Goal: Information Seeking & Learning: Learn about a topic

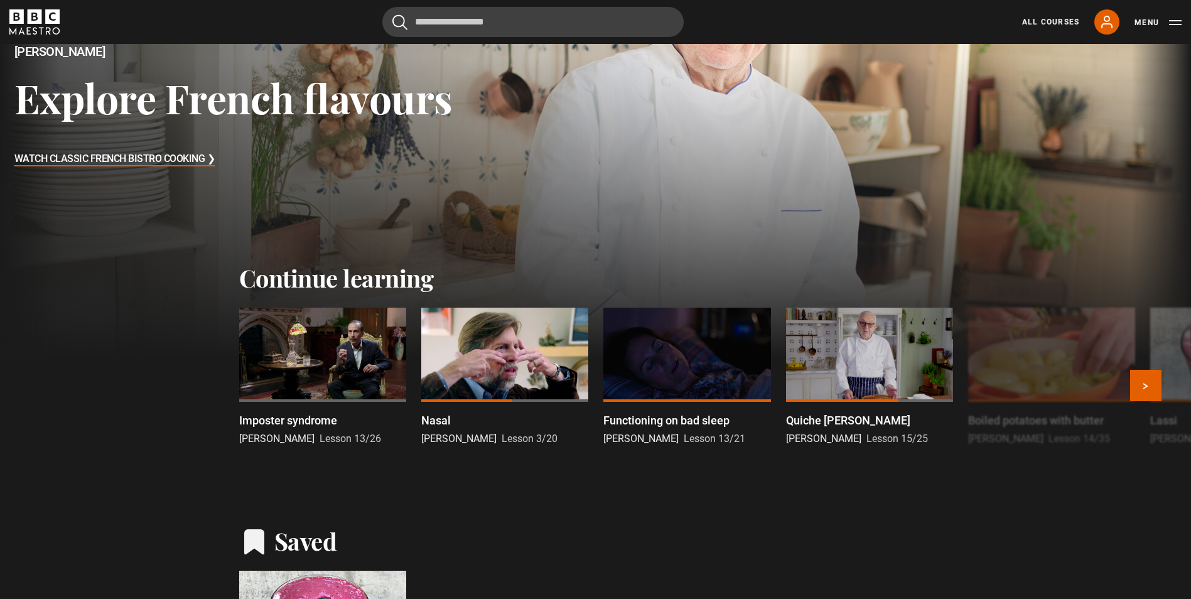
drag, startPoint x: 0, startPoint y: 0, endPoint x: 341, endPoint y: 358, distance: 494.2
click at [341, 358] on div at bounding box center [322, 355] width 167 height 94
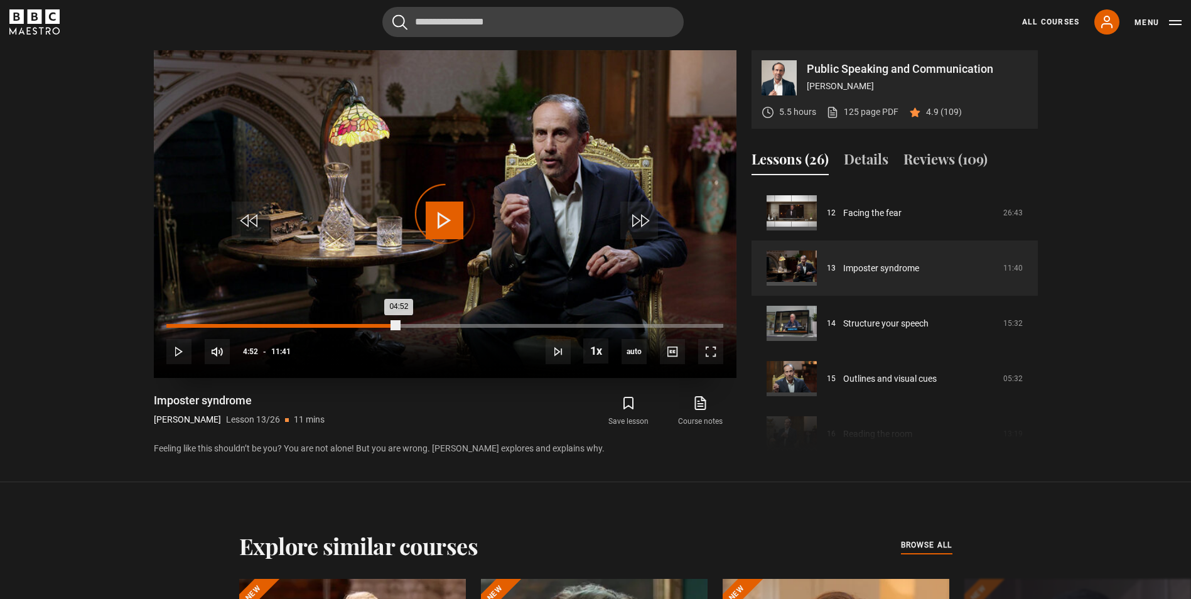
click at [399, 325] on div "Loaded : 7.13% 04:51 04:52" at bounding box center [444, 326] width 556 height 4
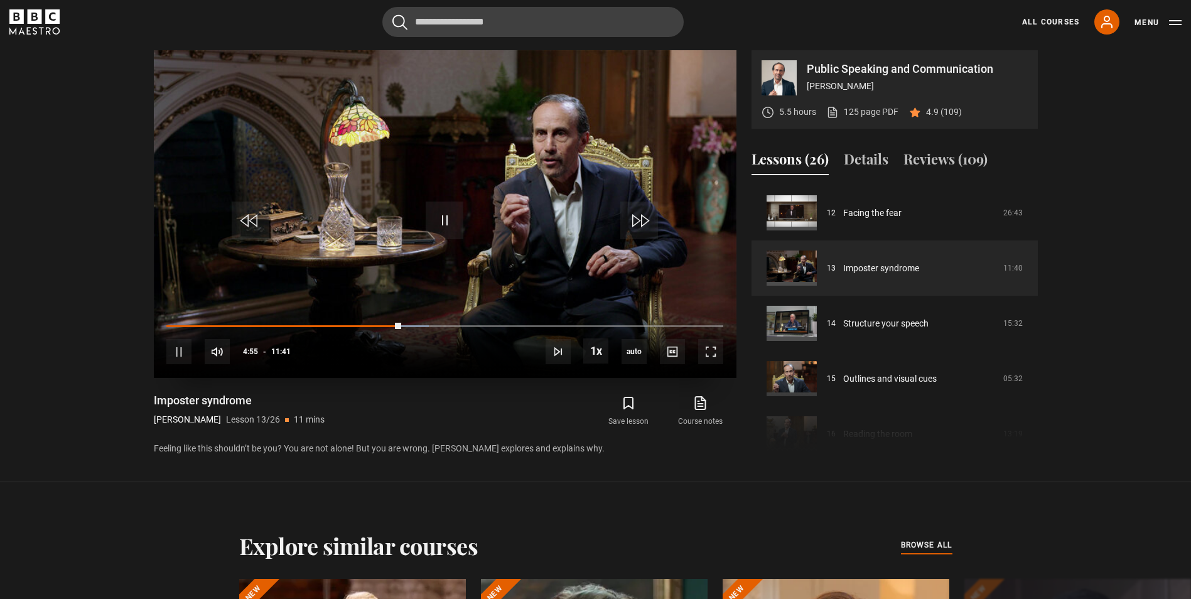
click at [477, 323] on div "10s Skip Back 10 seconds Pause 10s Skip Forward 10 seconds Loaded : 47.08% 06:2…" at bounding box center [445, 343] width 583 height 70
click at [488, 323] on div "10s Skip Back 10 seconds Pause 10s Skip Forward 10 seconds Loaded : 49.22% 06:2…" at bounding box center [445, 343] width 583 height 70
click at [490, 325] on div "Loaded : 50.64% 06:48 04:56" at bounding box center [444, 326] width 556 height 4
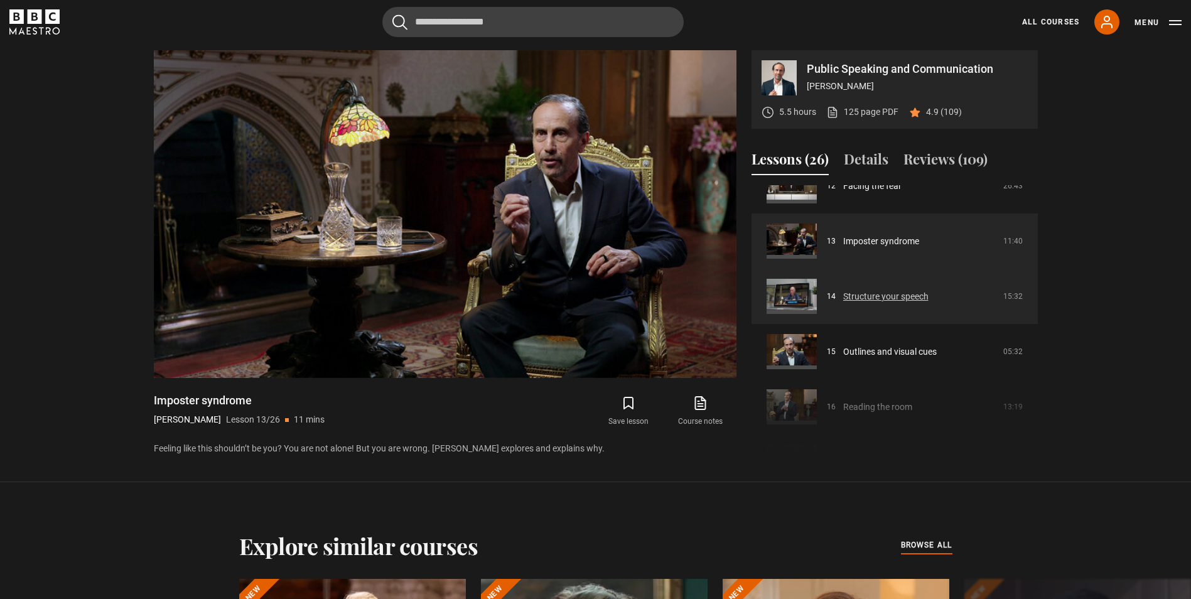
scroll to position [718, 0]
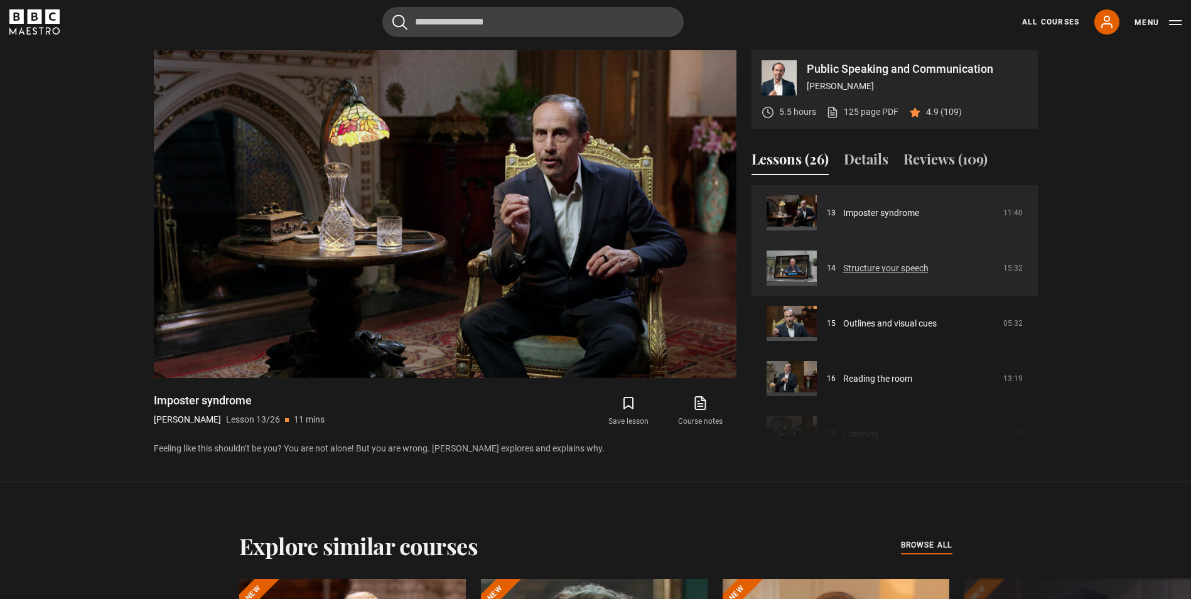
click at [886, 271] on link "Structure your speech" at bounding box center [885, 268] width 85 height 13
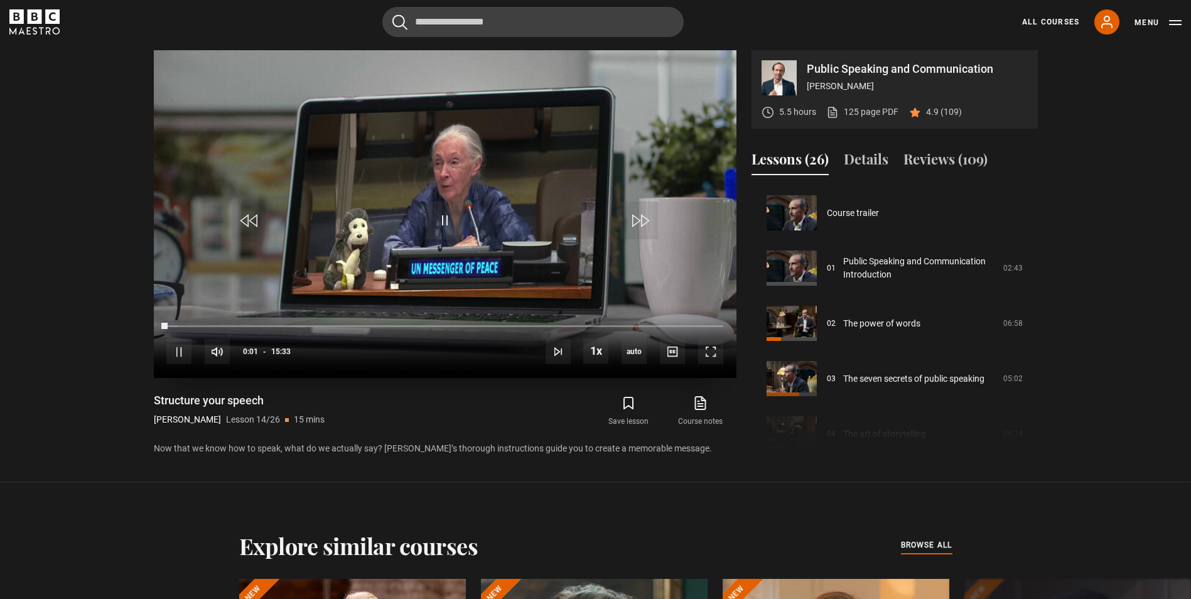
scroll to position [718, 0]
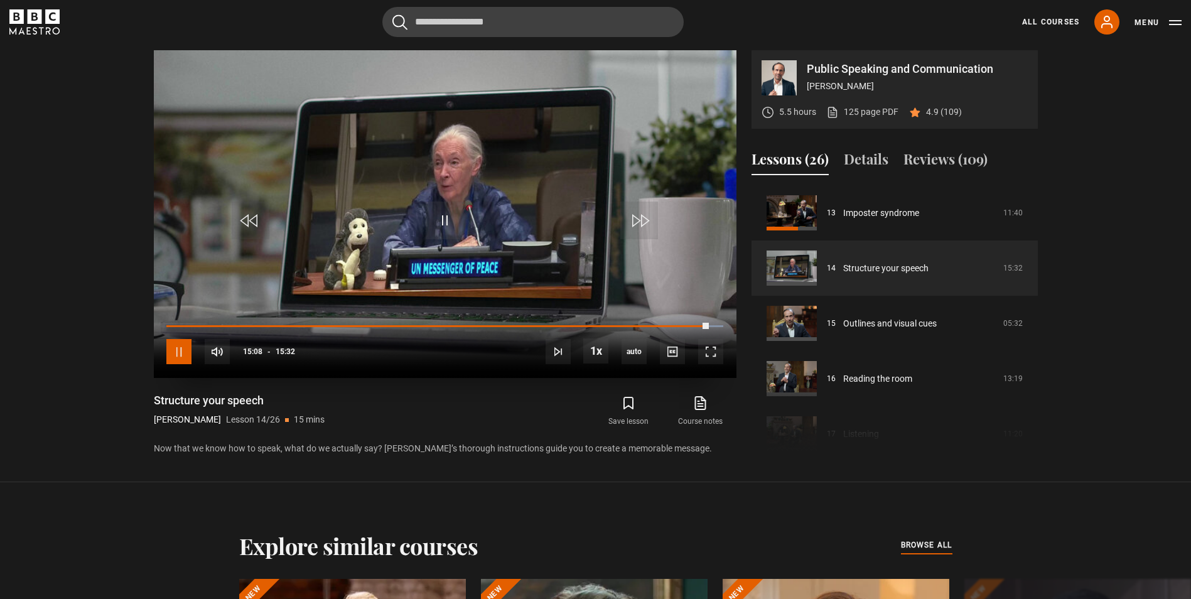
click at [180, 357] on span "Video Player" at bounding box center [178, 351] width 25 height 25
click at [444, 221] on span "Video Player" at bounding box center [445, 221] width 38 height 38
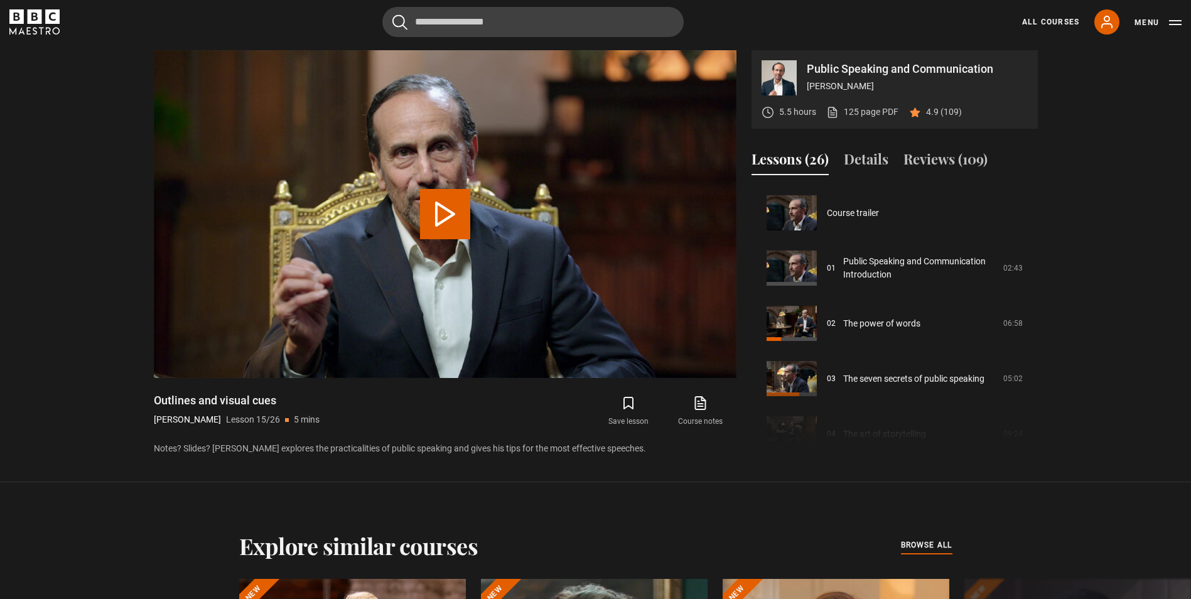
scroll to position [773, 0]
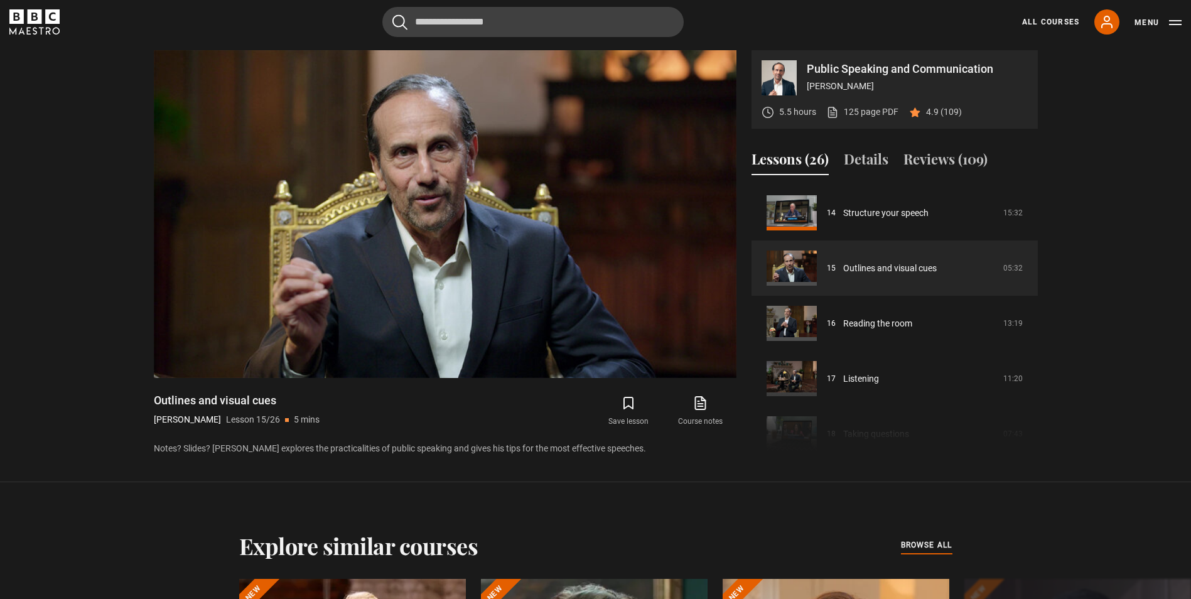
click at [397, 480] on section "Public Speaking and Communication Richard Greene 5.5 hours 125 page PDF (opens …" at bounding box center [595, 241] width 1191 height 482
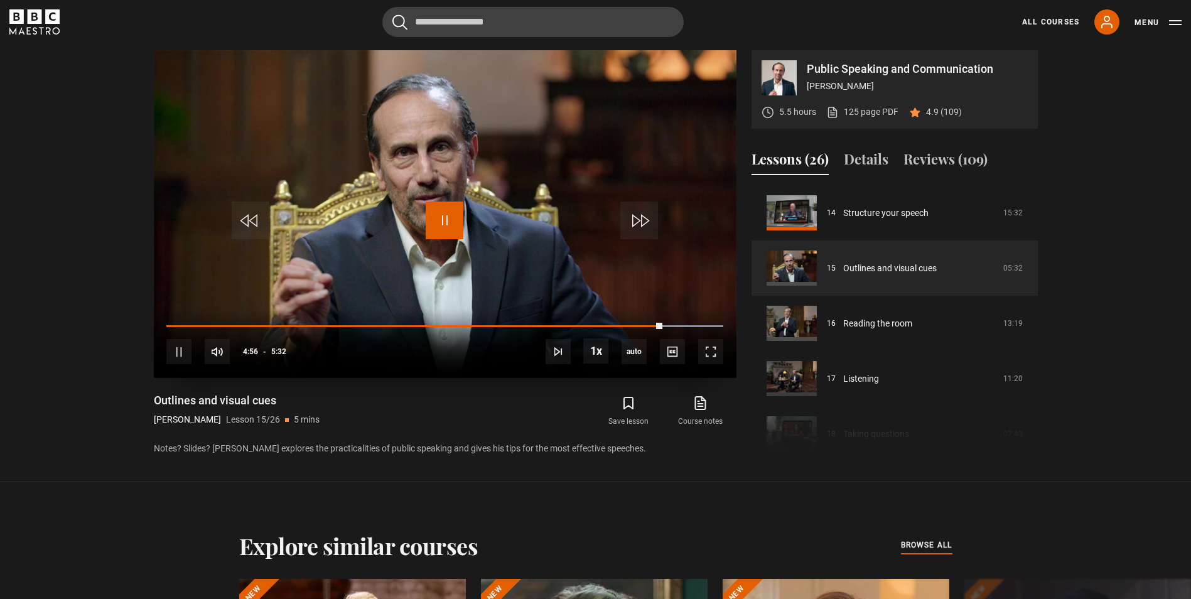
click at [443, 213] on span "Video Player" at bounding box center [445, 221] width 38 height 38
click at [438, 230] on span "Video Player" at bounding box center [445, 221] width 38 height 38
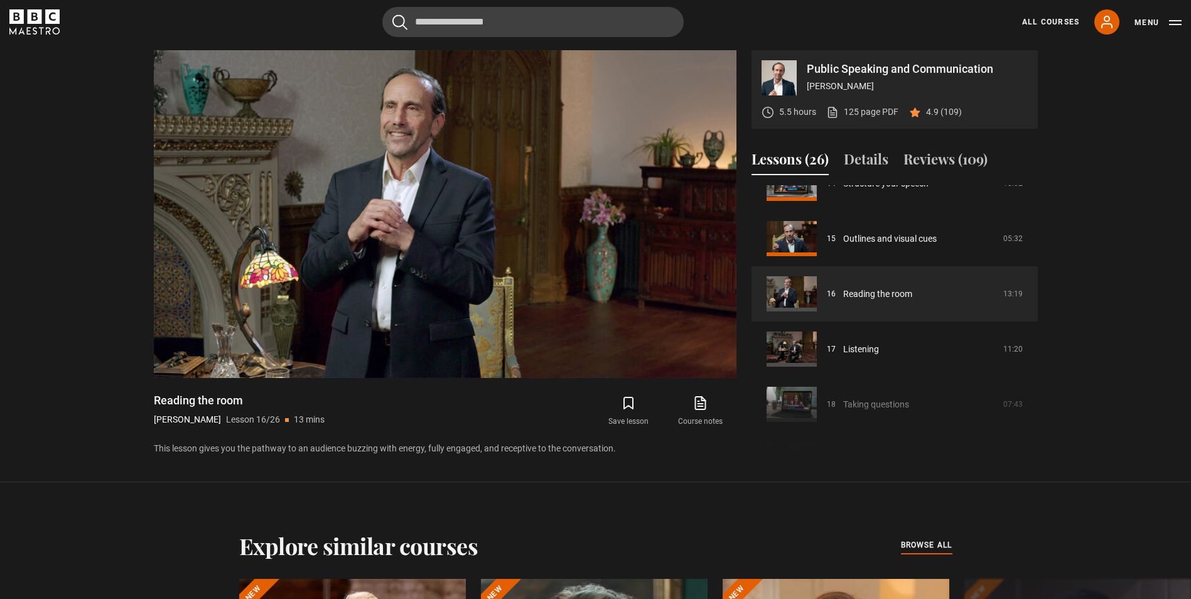
scroll to position [799, 0]
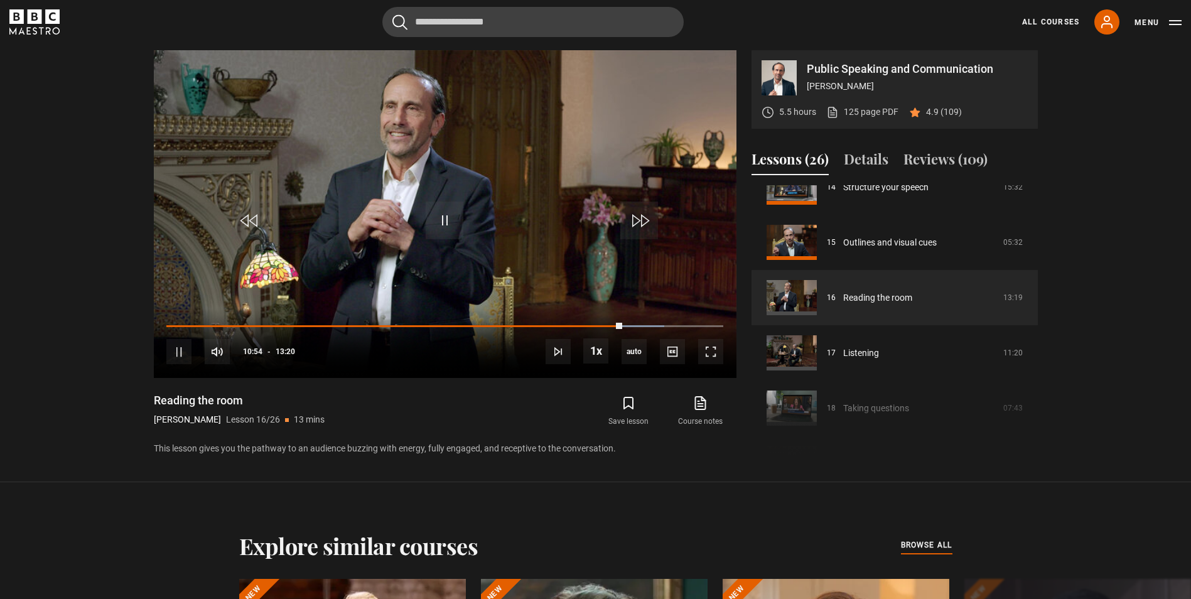
click at [470, 395] on div "Save lesson Course notes opens in new tab" at bounding box center [600, 411] width 271 height 36
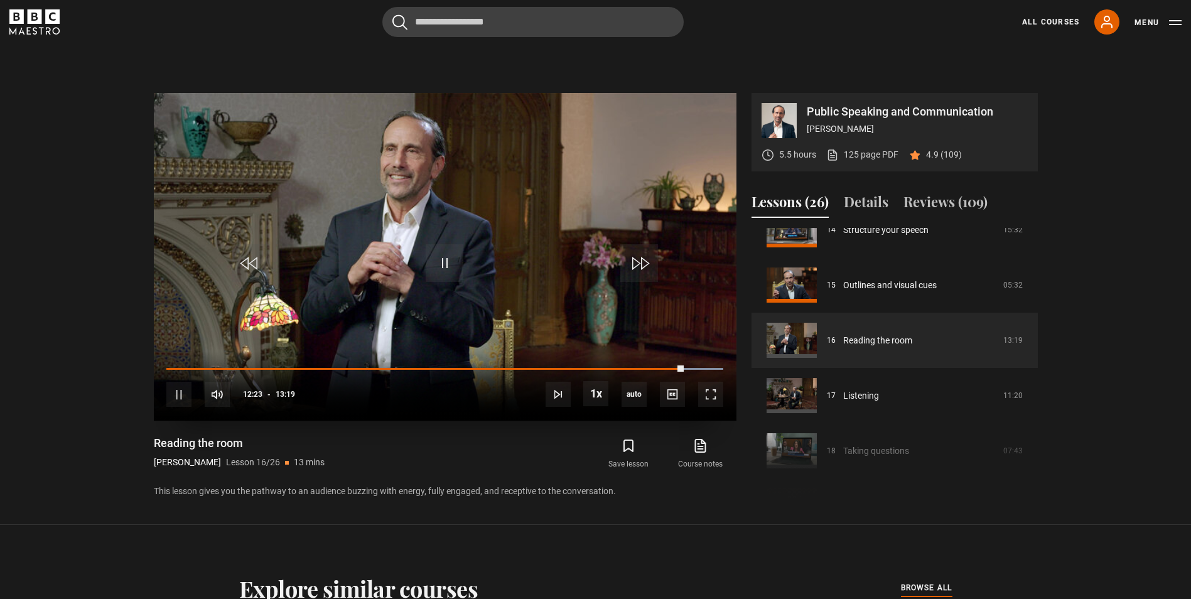
scroll to position [542, 0]
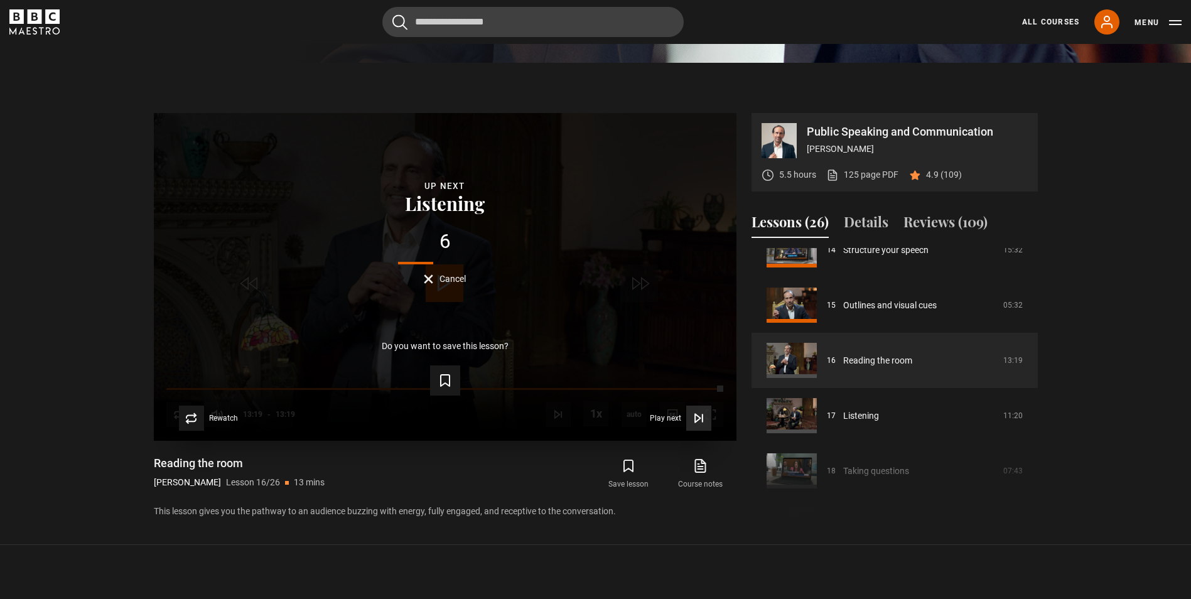
click at [693, 420] on icon "Video Player" at bounding box center [698, 418] width 13 height 13
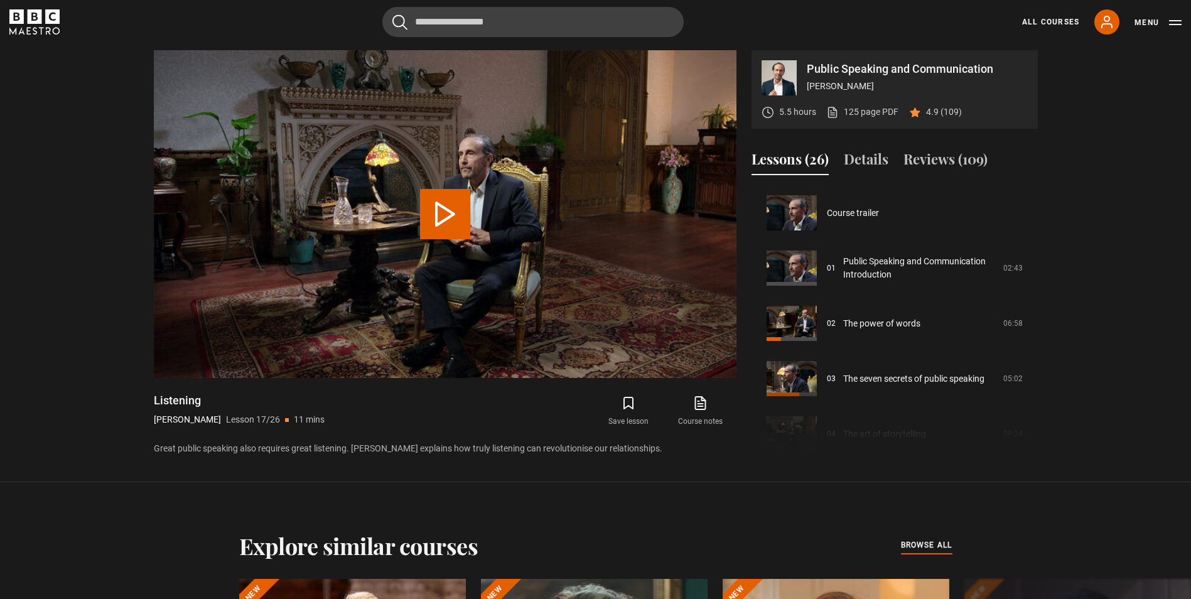
scroll to position [884, 0]
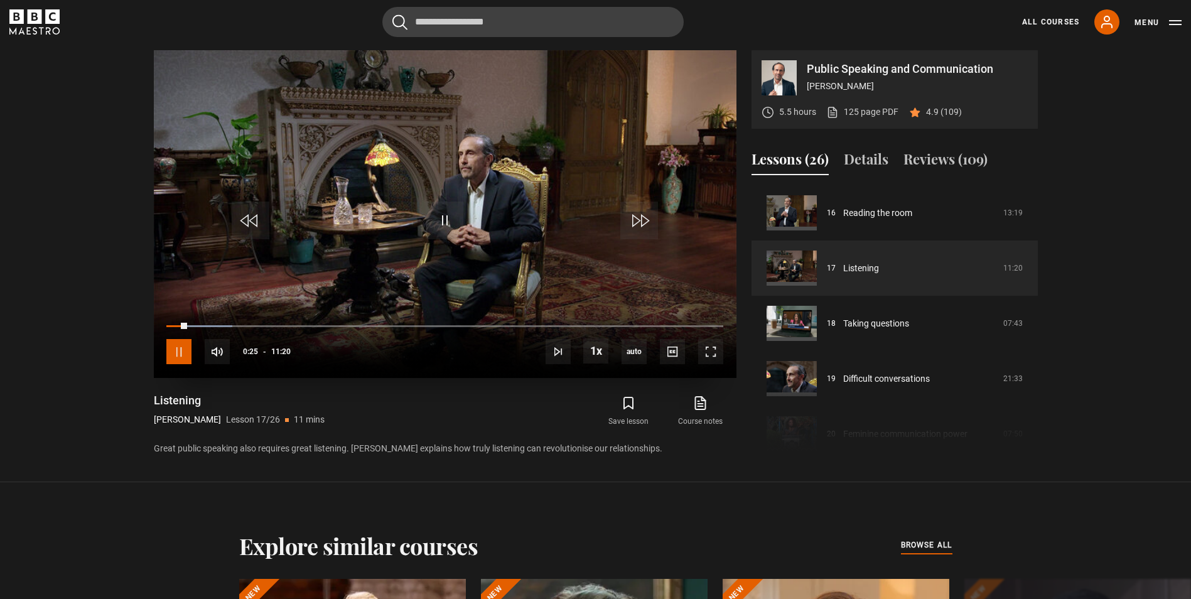
click at [185, 357] on span "Video Player" at bounding box center [178, 351] width 25 height 25
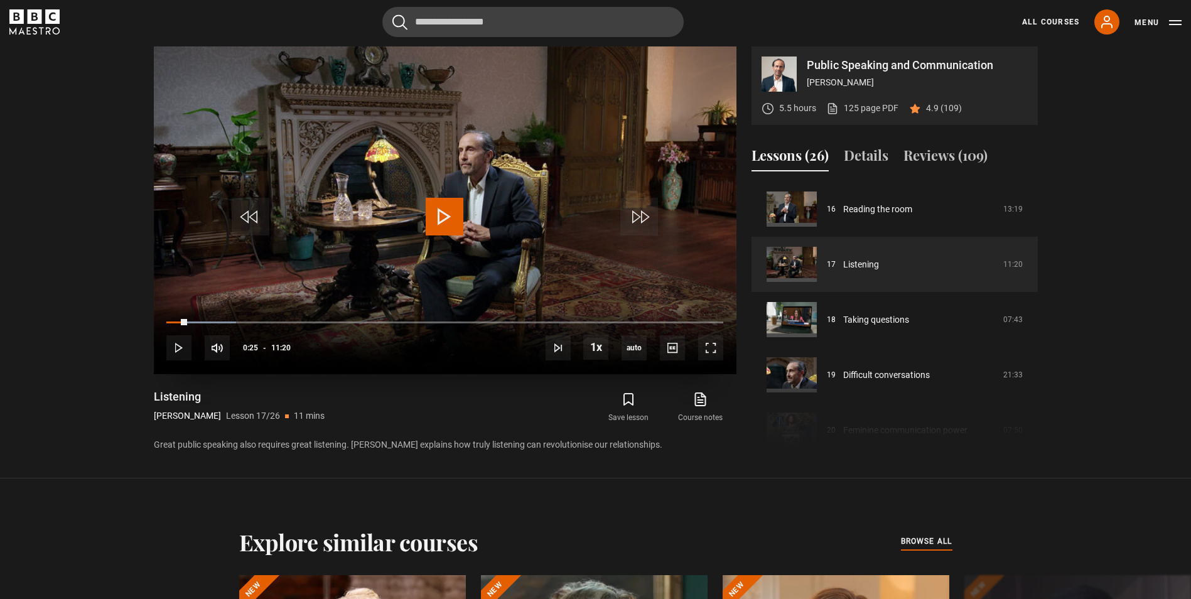
scroll to position [605, 0]
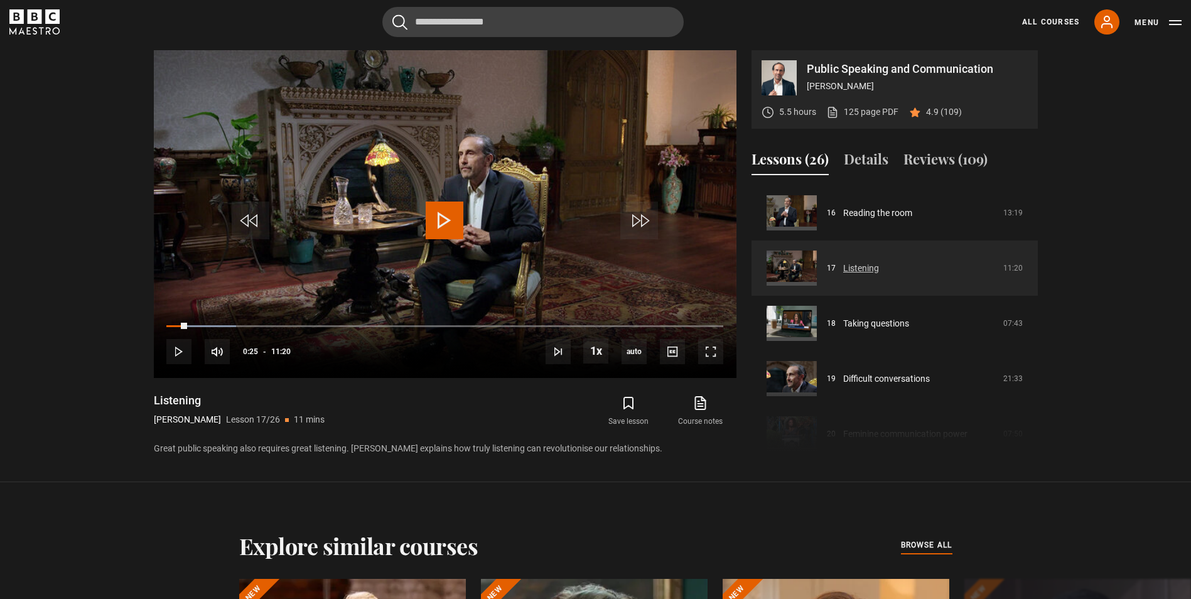
click at [868, 270] on link "Listening" at bounding box center [861, 268] width 36 height 13
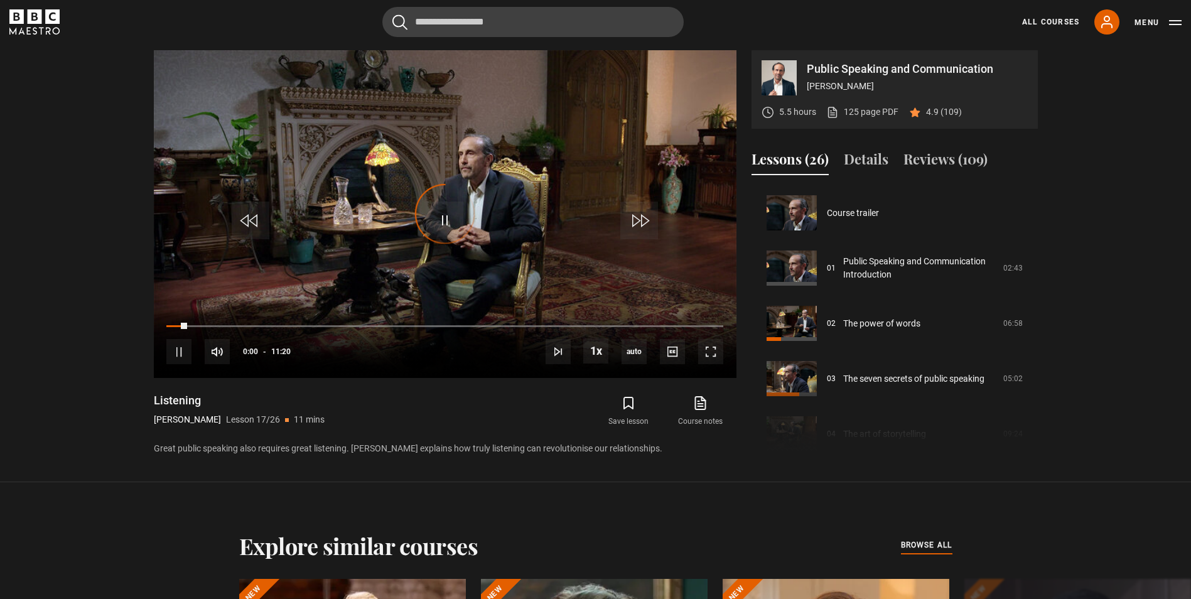
scroll to position [884, 0]
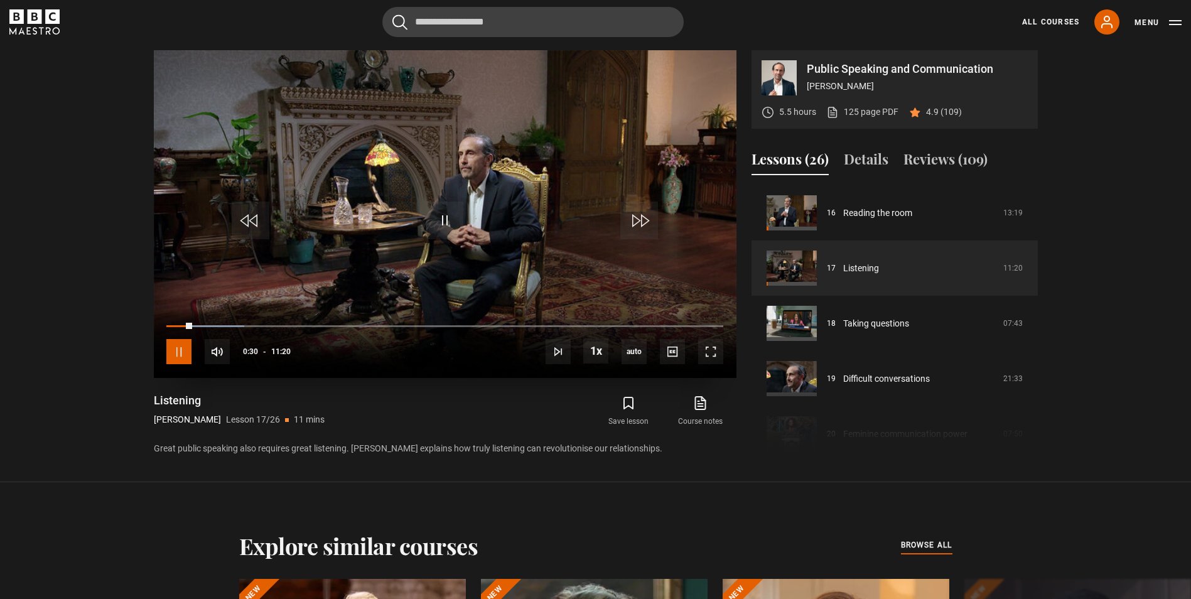
click at [173, 357] on span "Video Player" at bounding box center [178, 351] width 25 height 25
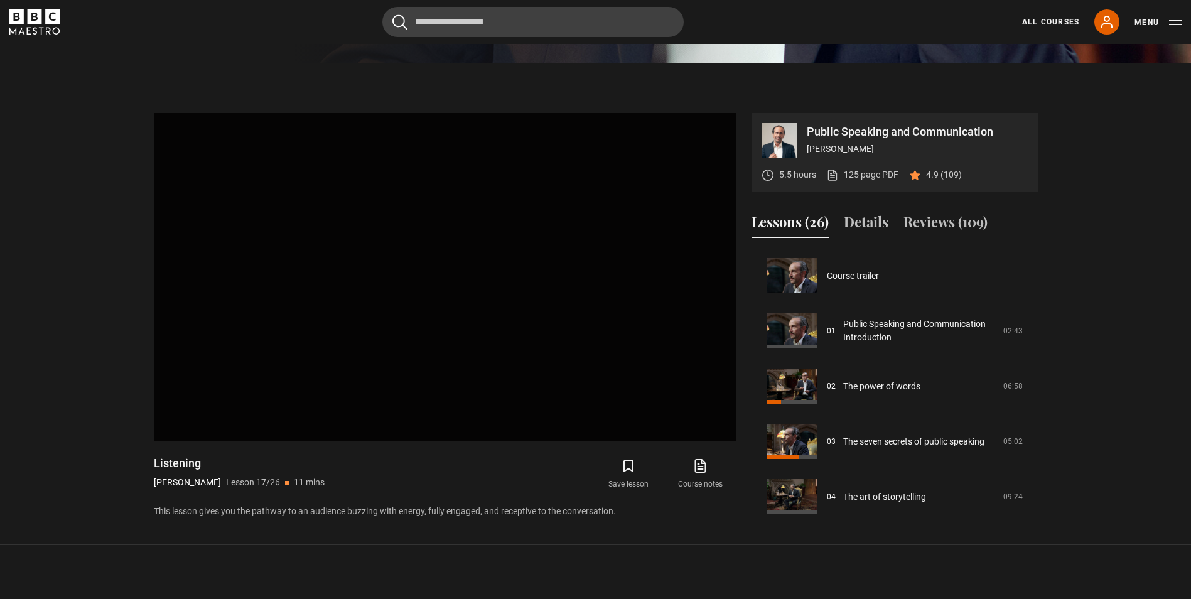
scroll to position [829, 0]
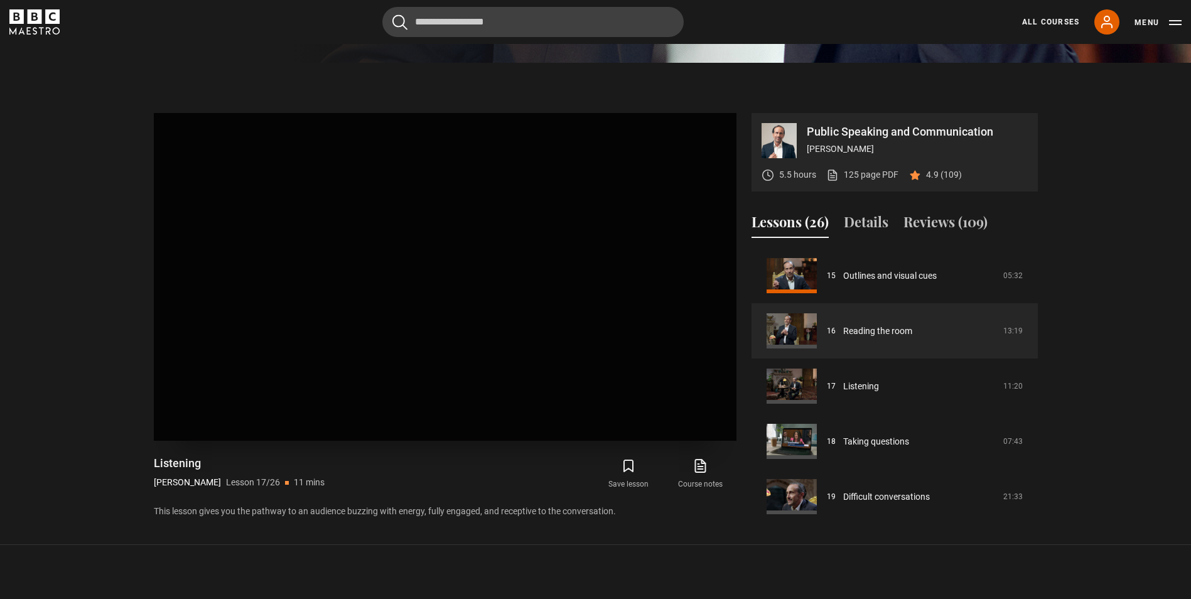
click at [373, 351] on video "Video Player is loading. Play Lesson Reading the room 10s Skip Back 10 seconds …" at bounding box center [445, 277] width 583 height 328
click at [856, 335] on link "Reading the room" at bounding box center [877, 331] width 69 height 13
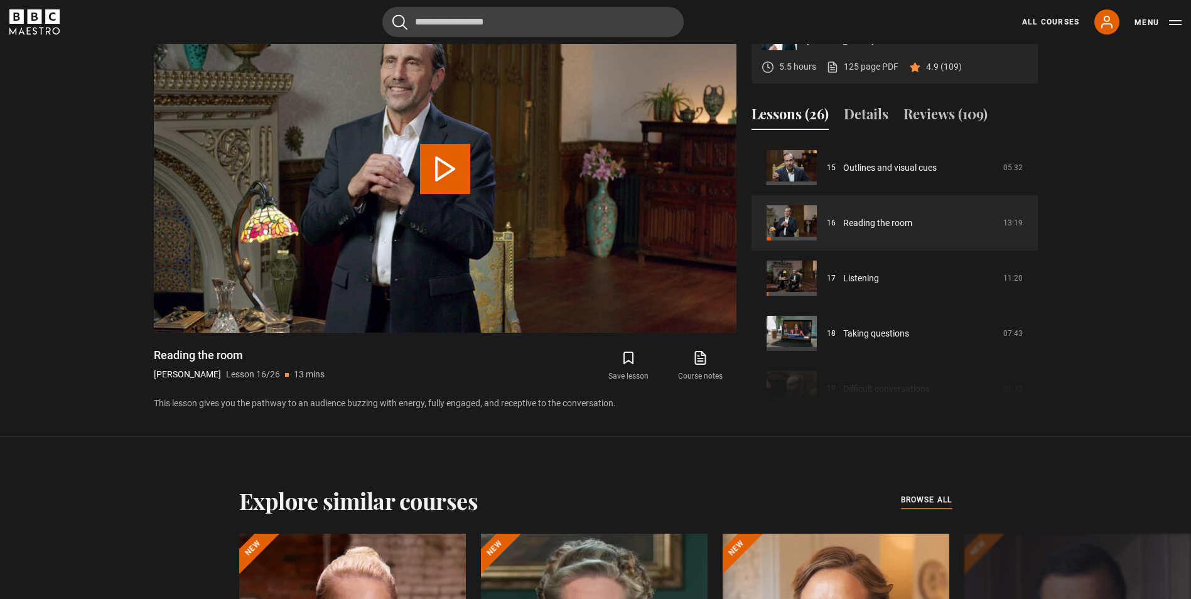
scroll to position [628, 0]
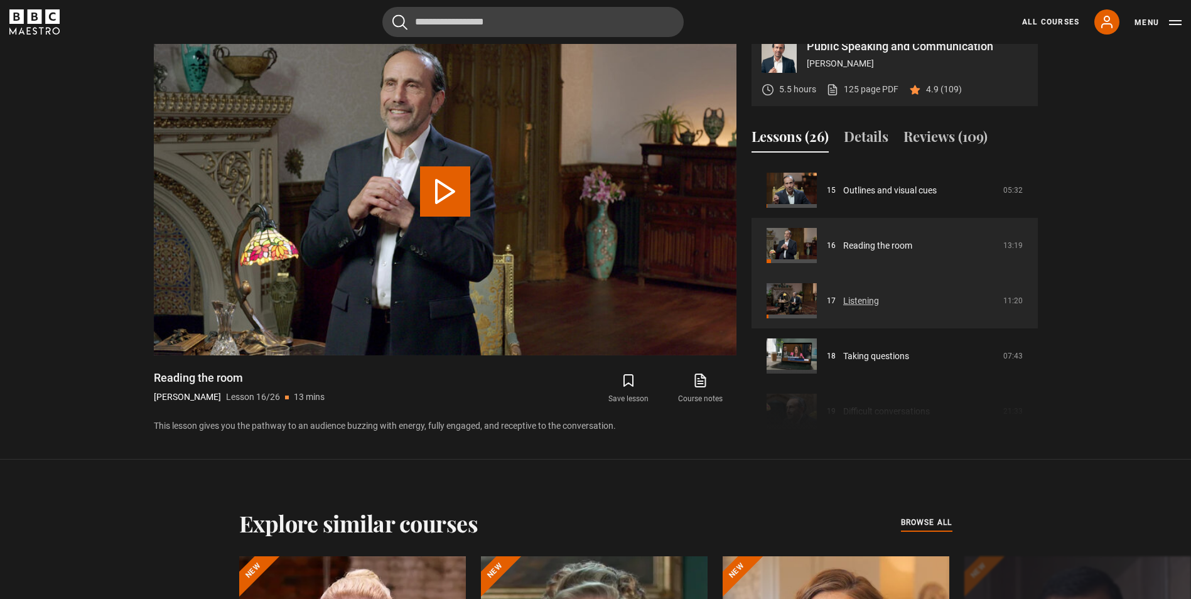
click at [843, 308] on link "Listening" at bounding box center [861, 300] width 36 height 13
click at [861, 297] on link "Listening" at bounding box center [861, 300] width 36 height 13
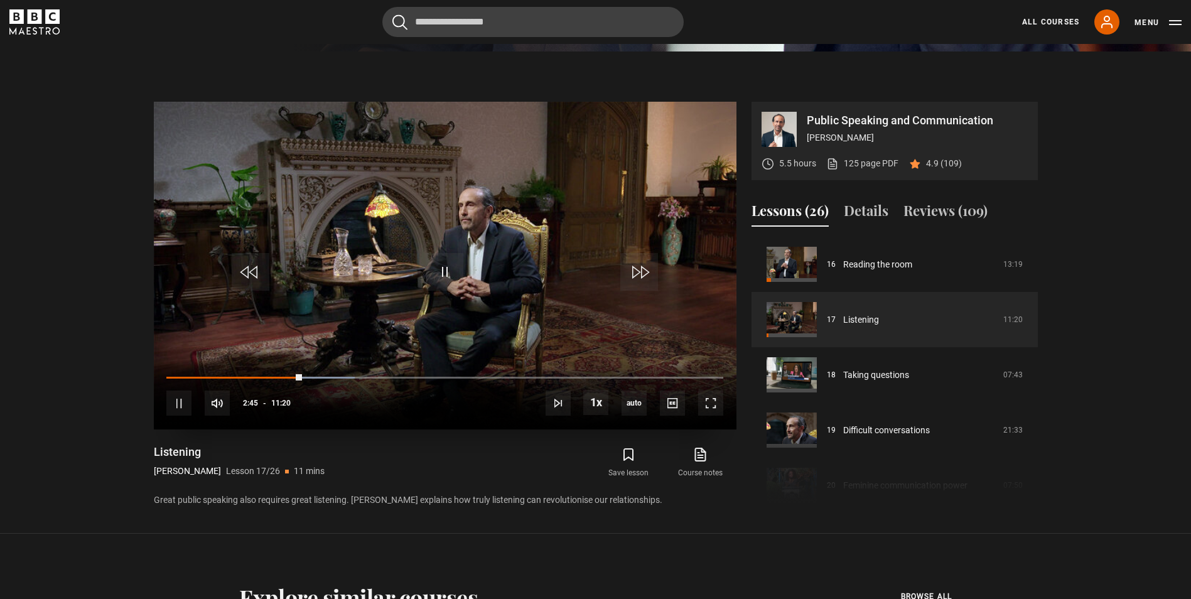
scroll to position [542, 0]
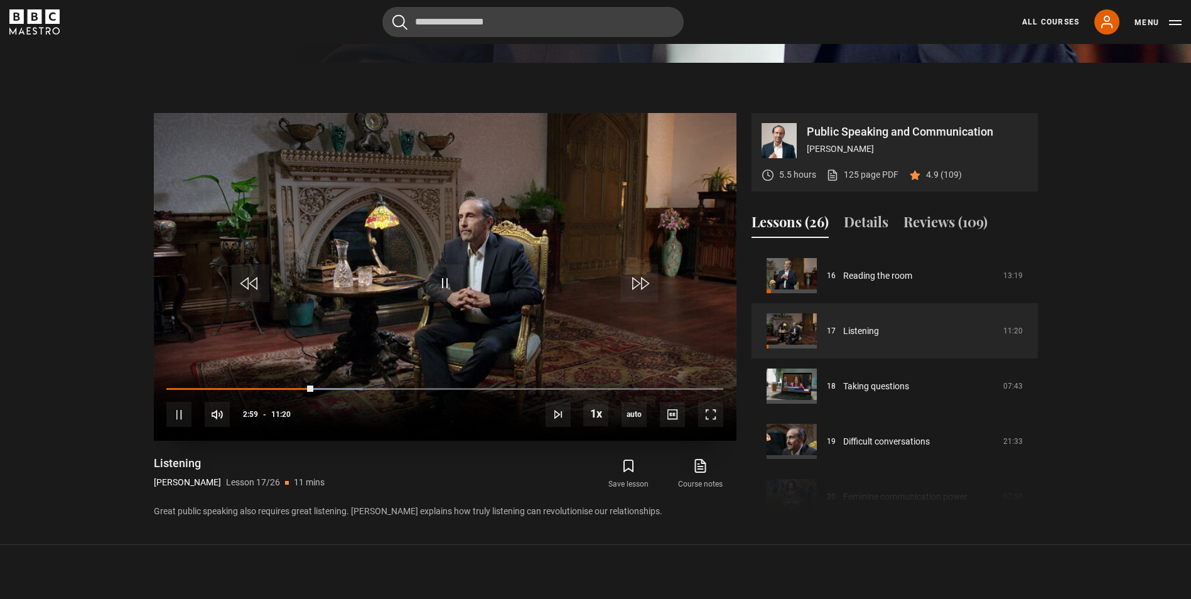
click at [365, 312] on video "Video Player" at bounding box center [445, 277] width 583 height 328
click at [439, 285] on span "Video Player" at bounding box center [445, 283] width 38 height 38
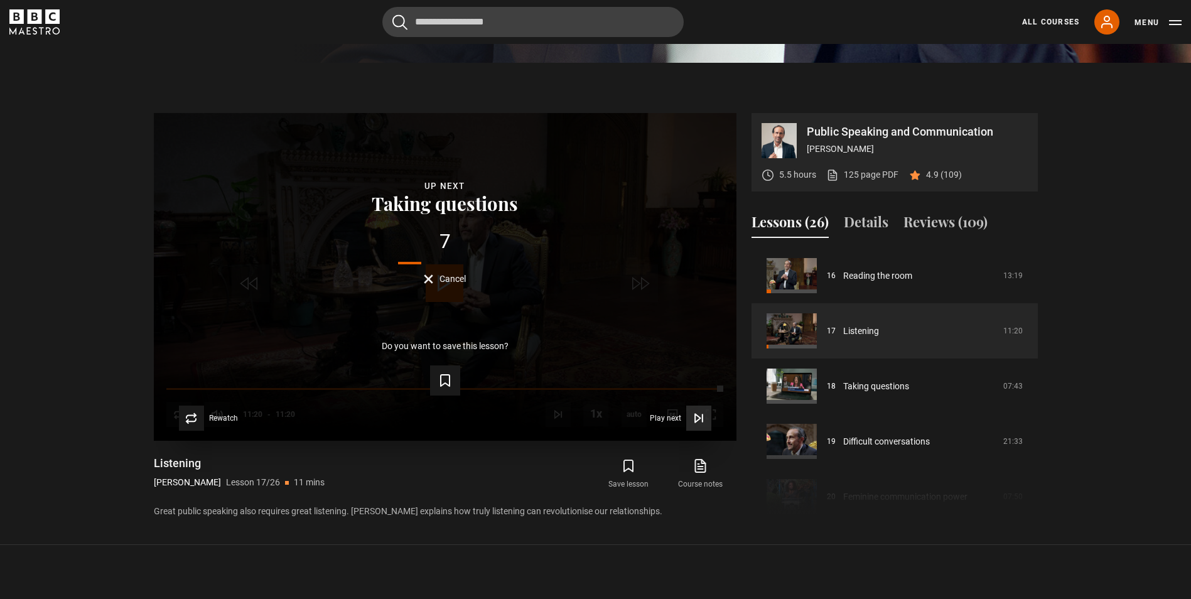
click at [701, 416] on icon "Video Player" at bounding box center [698, 418] width 13 height 13
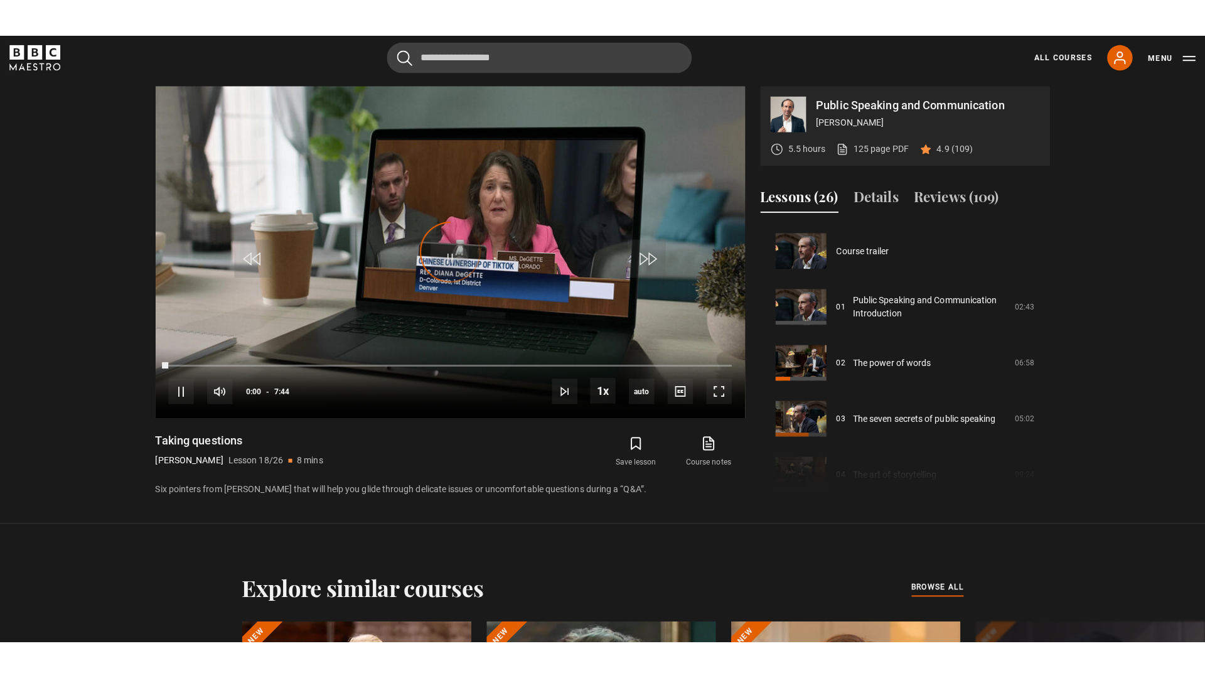
scroll to position [939, 0]
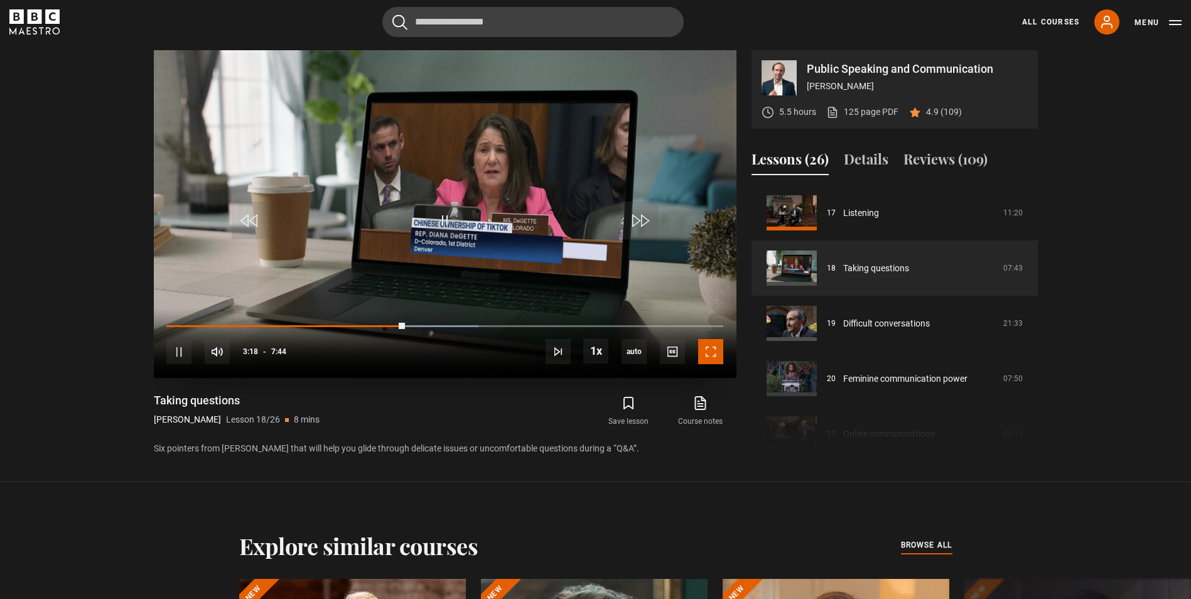
click at [714, 356] on span "Video Player" at bounding box center [710, 351] width 25 height 25
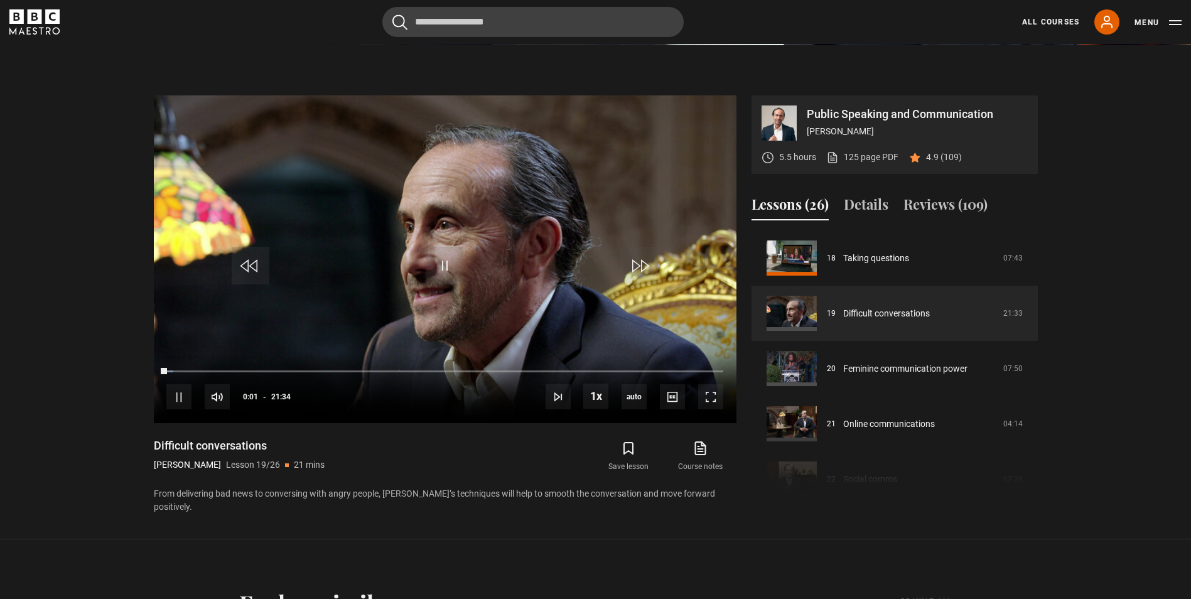
scroll to position [559, 0]
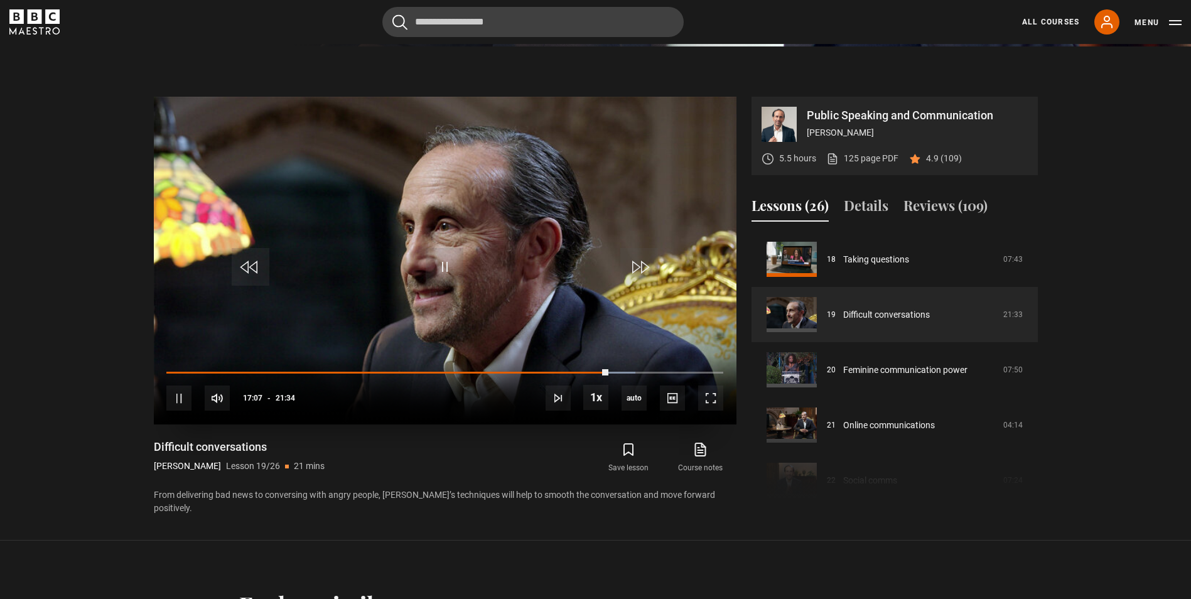
click at [477, 267] on video "Video Player" at bounding box center [445, 261] width 583 height 328
click at [448, 272] on span "Video Player" at bounding box center [445, 267] width 38 height 38
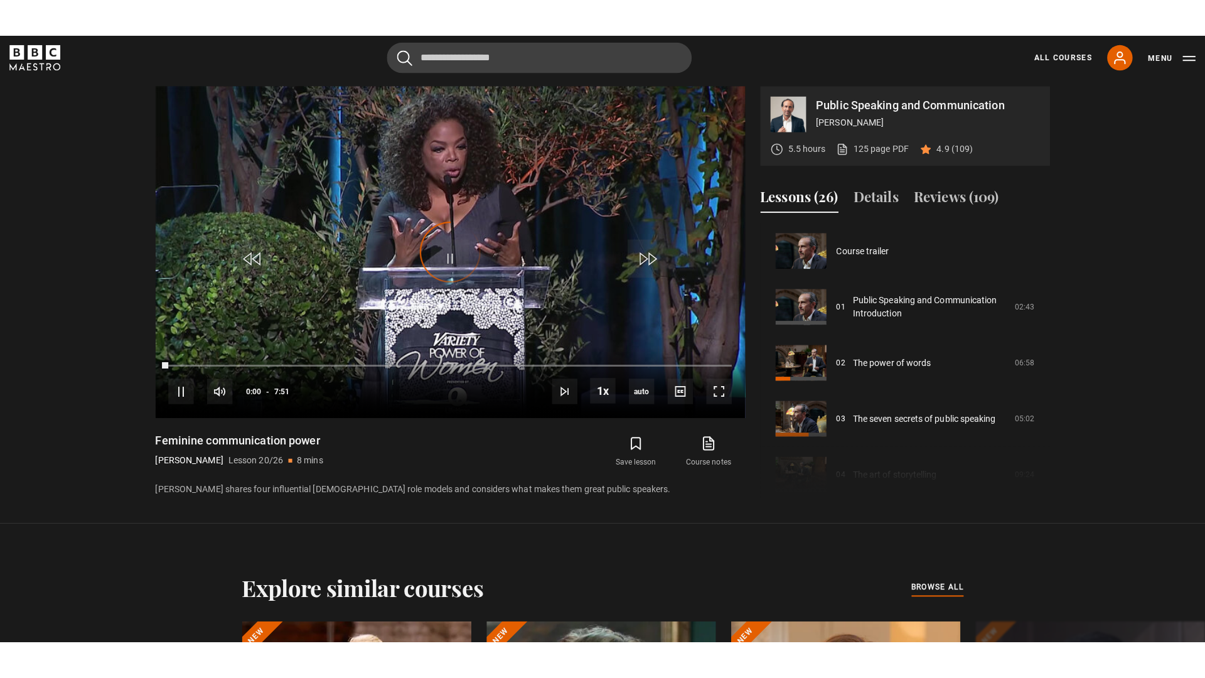
scroll to position [1050, 0]
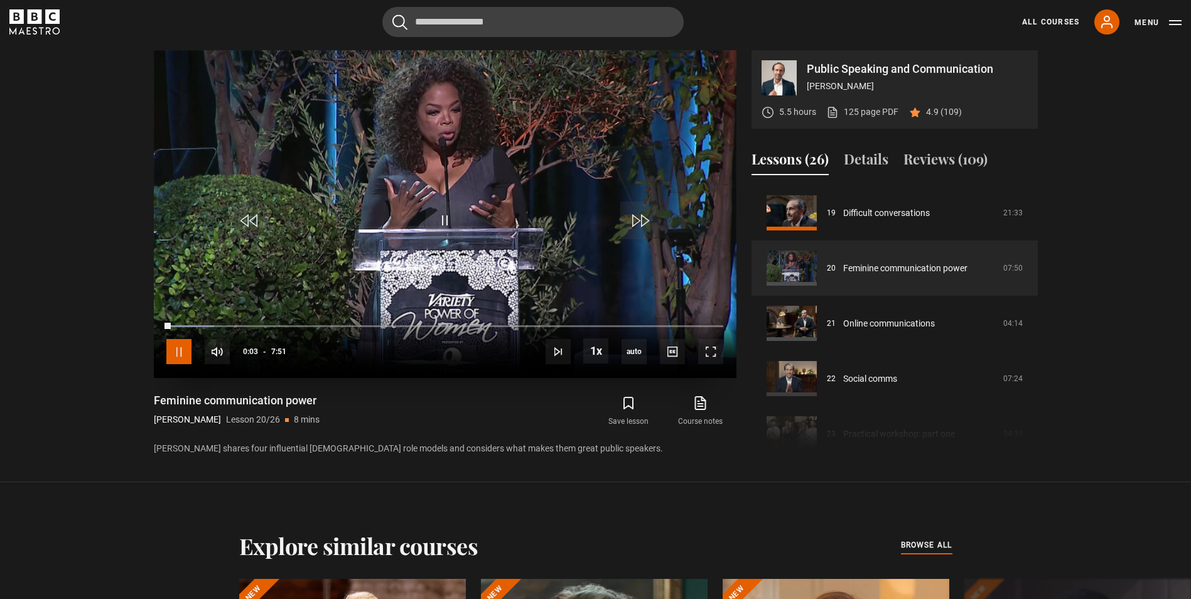
click at [177, 359] on span "Video Player" at bounding box center [178, 351] width 25 height 25
click at [170, 360] on span "Video Player" at bounding box center [178, 351] width 25 height 25
click at [709, 350] on span "Video Player" at bounding box center [710, 351] width 25 height 25
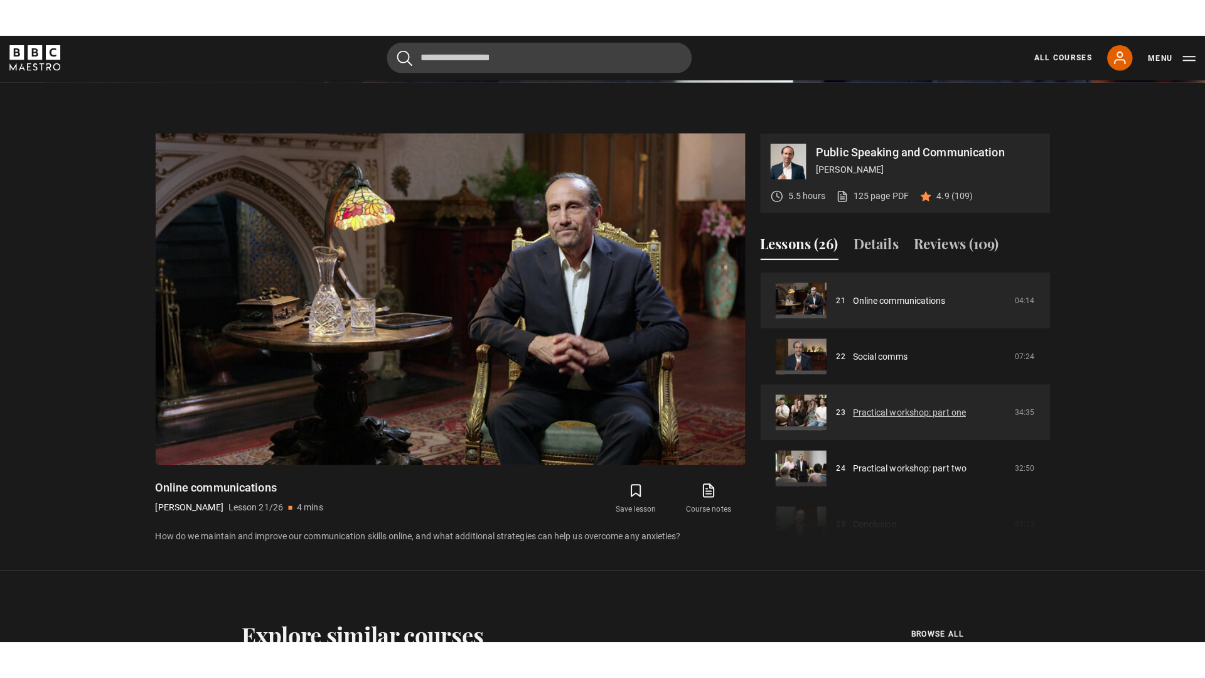
scroll to position [1095, 0]
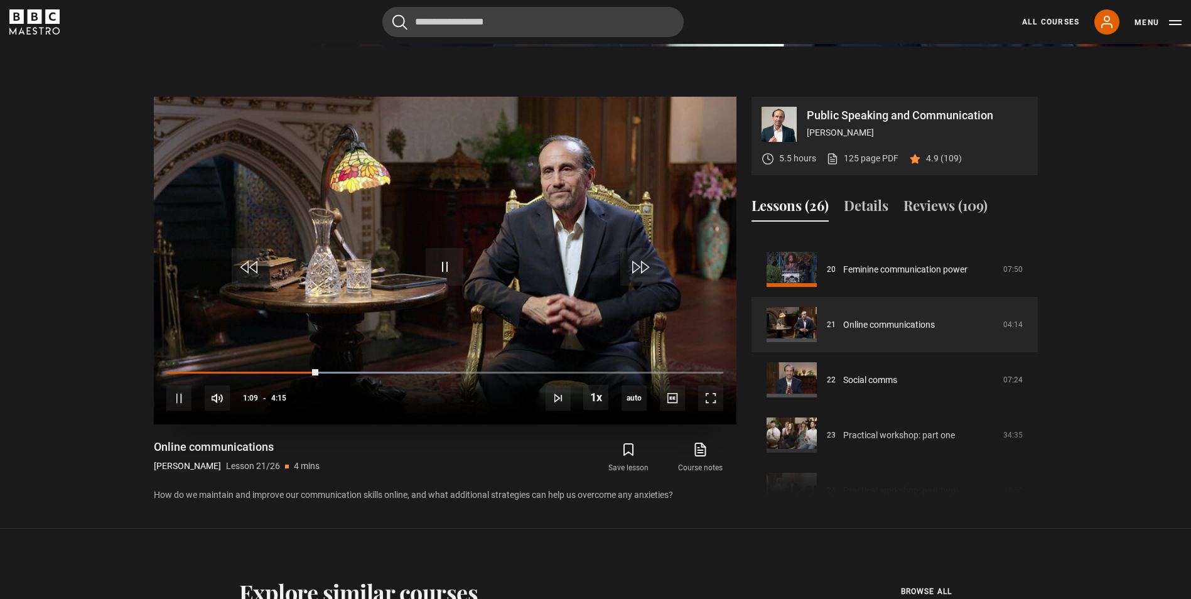
click at [458, 348] on video "Video Player" at bounding box center [445, 261] width 583 height 328
click at [705, 409] on span "Video Player" at bounding box center [710, 397] width 25 height 25
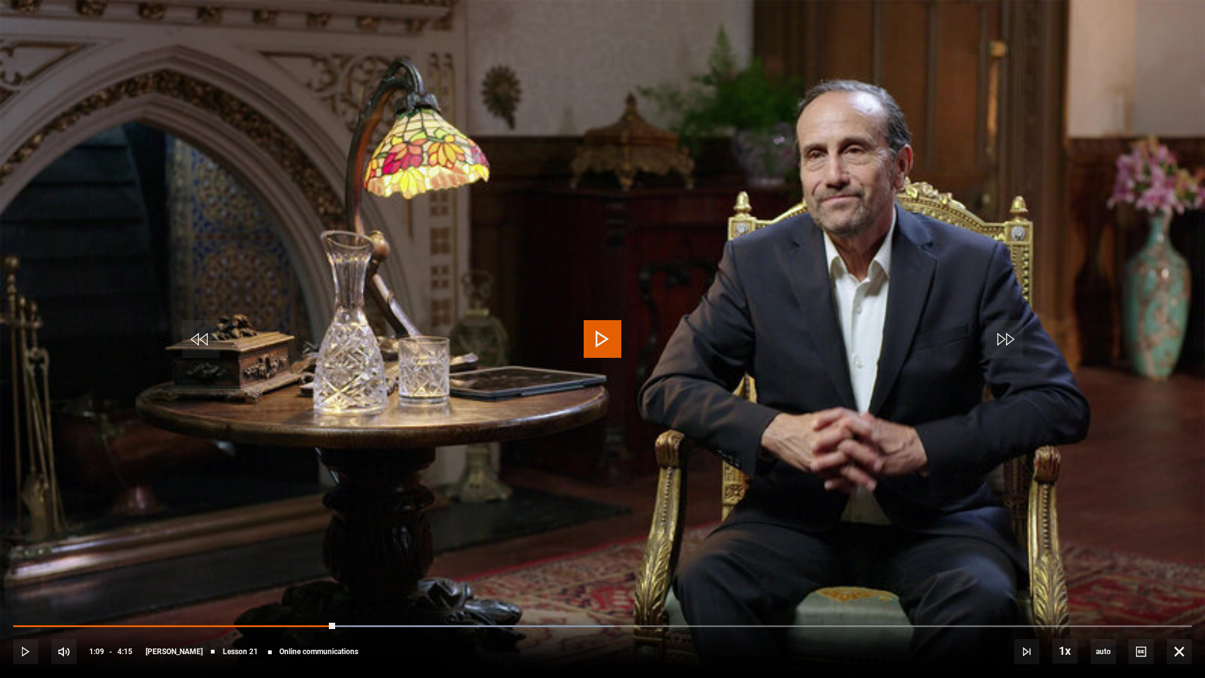
click at [607, 334] on span "Video Player" at bounding box center [603, 339] width 38 height 38
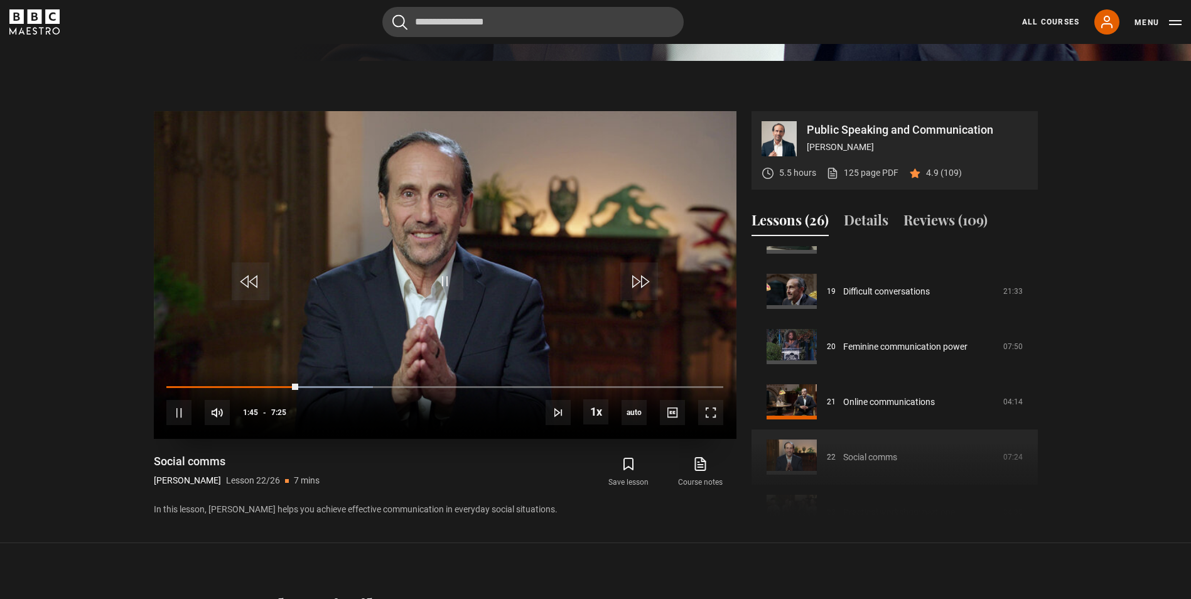
scroll to position [559, 0]
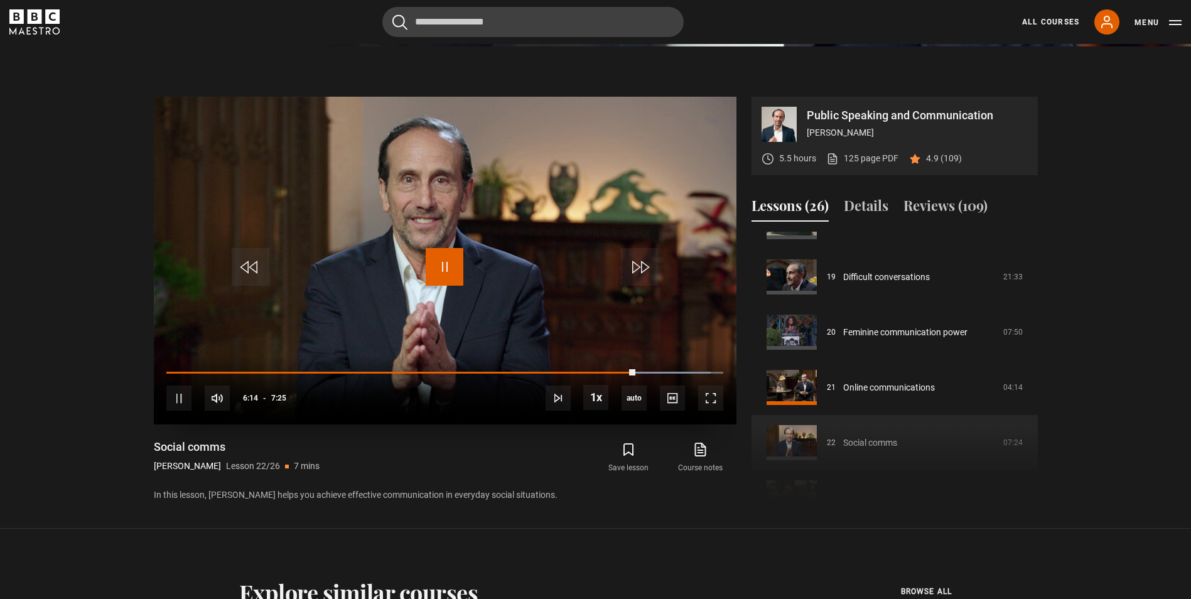
click at [444, 270] on span "Video Player" at bounding box center [445, 267] width 38 height 38
click at [435, 259] on span "Video Player" at bounding box center [445, 267] width 38 height 38
drag, startPoint x: 435, startPoint y: 259, endPoint x: 436, endPoint y: 267, distance: 7.6
click at [436, 266] on span "Video Player" at bounding box center [445, 267] width 38 height 38
